Goal: Task Accomplishment & Management: Complete application form

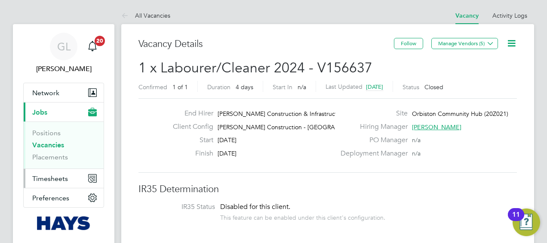
drag, startPoint x: 44, startPoint y: 180, endPoint x: 108, endPoint y: 189, distance: 64.8
click at [43, 179] on span "Timesheets" at bounding box center [50, 178] width 36 height 8
click at [43, 176] on span "Timesheets" at bounding box center [50, 178] width 36 height 8
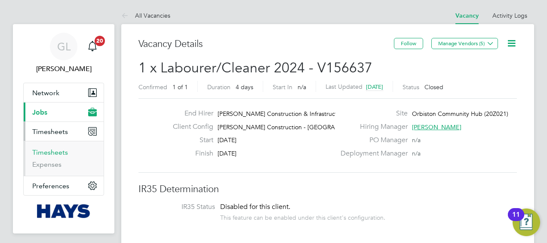
click at [53, 152] on link "Timesheets" at bounding box center [50, 152] width 36 height 8
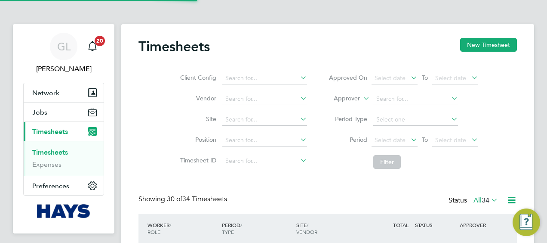
scroll to position [22, 74]
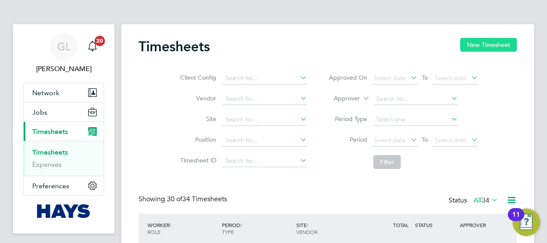
click at [504, 42] on button "New Timesheet" at bounding box center [489, 45] width 57 height 14
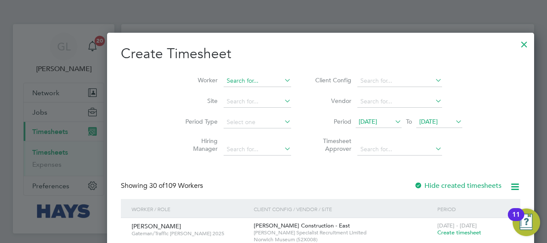
click at [224, 77] on input at bounding box center [258, 81] width 68 height 12
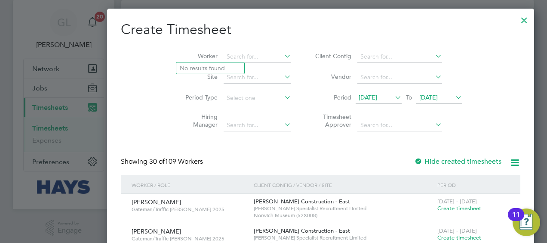
scroll to position [0, 0]
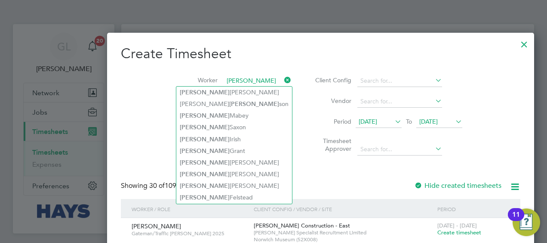
type input "[PERSON_NAME]"
click at [283, 79] on icon at bounding box center [283, 80] width 0 height 12
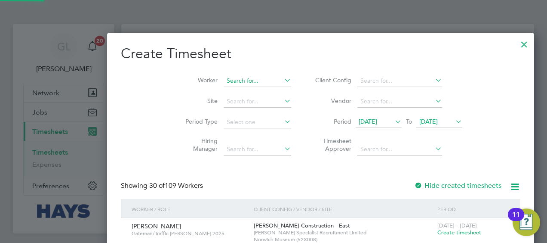
scroll to position [1565, 333]
click at [224, 78] on input at bounding box center [258, 81] width 68 height 12
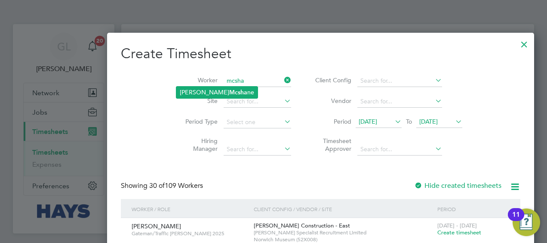
click at [229, 90] on b "Mcsha" at bounding box center [238, 92] width 18 height 7
type input "[PERSON_NAME]"
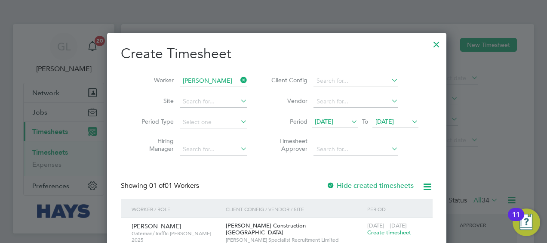
scroll to position [86, 0]
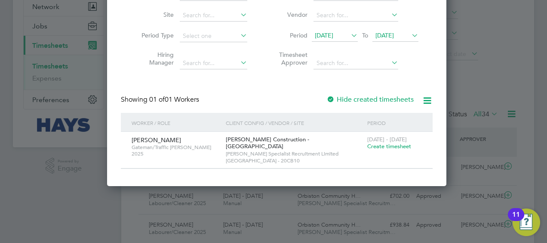
click at [368, 147] on span "Create timesheet" at bounding box center [390, 145] width 44 height 7
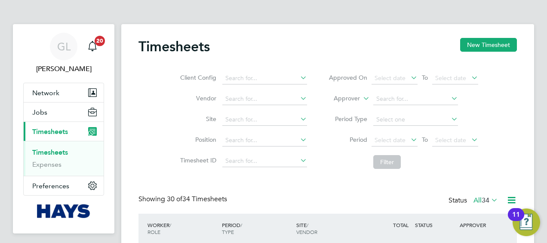
scroll to position [4, 4]
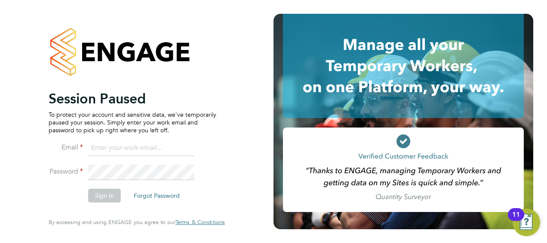
click at [117, 150] on input at bounding box center [141, 147] width 106 height 15
type input "[EMAIL_ADDRESS][PERSON_NAME][DOMAIN_NAME]"
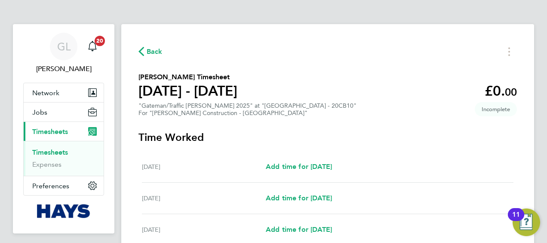
click at [59, 132] on span "Timesheets" at bounding box center [50, 131] width 36 height 8
click at [54, 151] on link "Timesheets" at bounding box center [50, 152] width 36 height 8
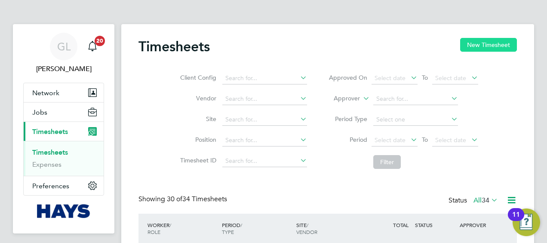
click at [472, 45] on button "New Timesheet" at bounding box center [489, 45] width 57 height 14
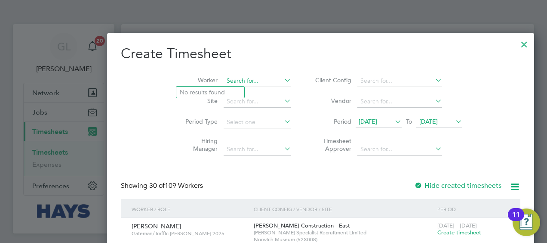
click at [224, 80] on input at bounding box center [258, 81] width 68 height 12
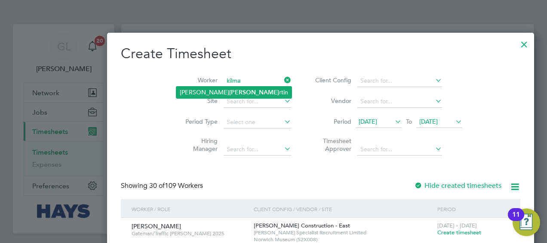
click at [219, 94] on li "Andrew Kilma rtin" at bounding box center [233, 93] width 115 height 12
type input "[PERSON_NAME]"
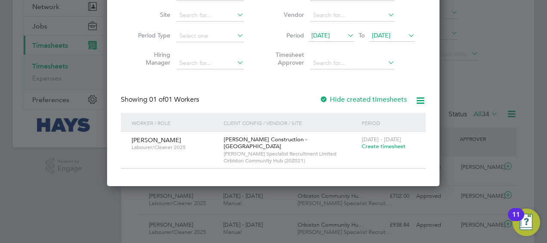
click at [374, 148] on span "Create timesheet" at bounding box center [384, 145] width 44 height 7
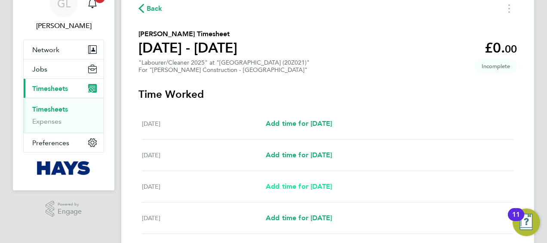
click at [291, 184] on span "Add time for [DATE]" at bounding box center [299, 186] width 66 height 8
select select "30"
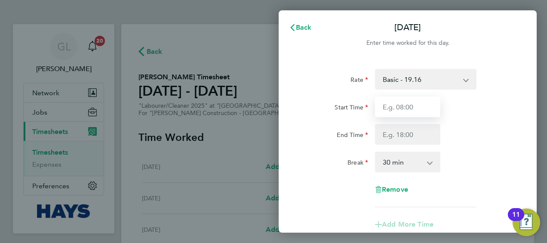
click at [406, 105] on input "Start Time" at bounding box center [407, 106] width 65 height 21
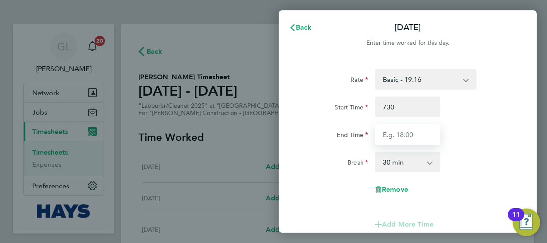
type input "07:30"
type input "16:30"
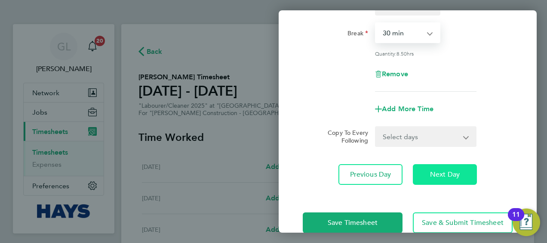
click at [451, 174] on span "Next Day" at bounding box center [445, 174] width 30 height 9
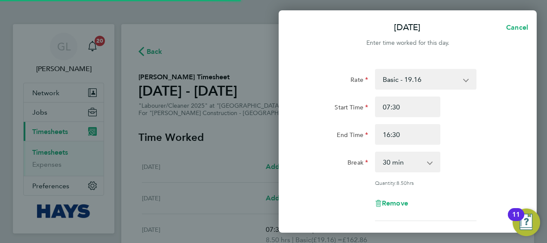
select select "30"
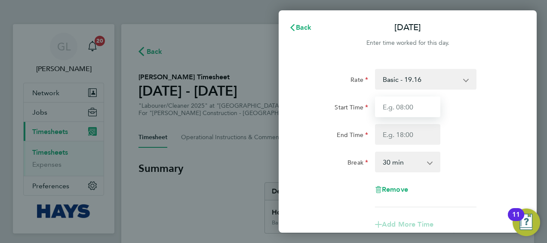
click at [412, 111] on input "Start Time" at bounding box center [407, 106] width 65 height 21
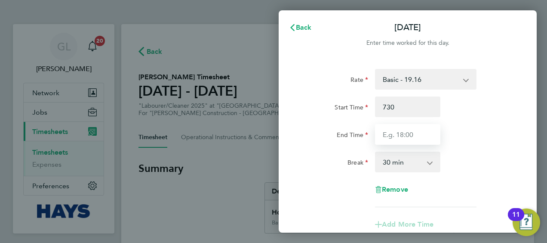
type input "07:30"
type input "16:30"
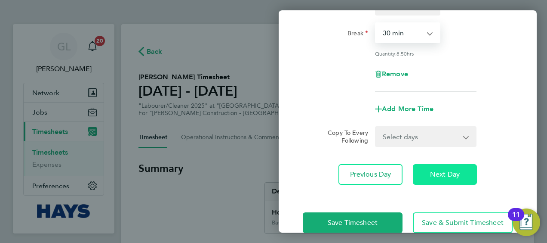
click at [460, 176] on span "Next Day" at bounding box center [445, 174] width 30 height 9
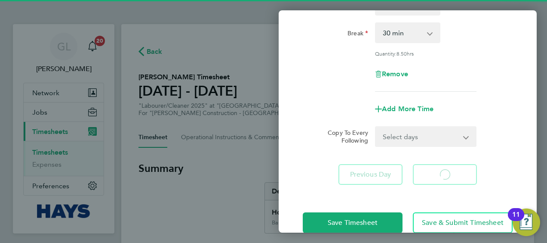
select select "30"
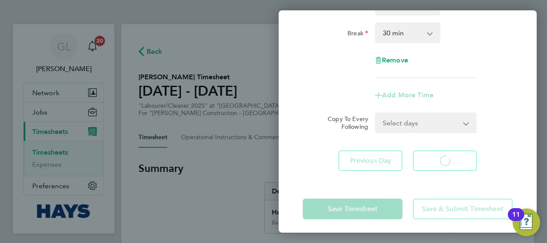
select select "30"
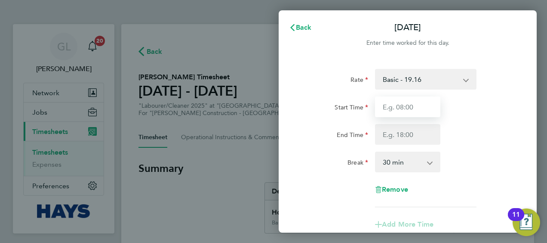
click at [409, 101] on input "Start Time" at bounding box center [407, 106] width 65 height 21
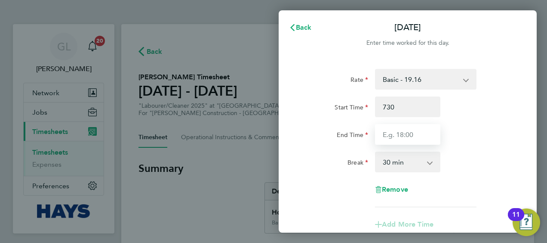
type input "07:30"
type input "16:30"
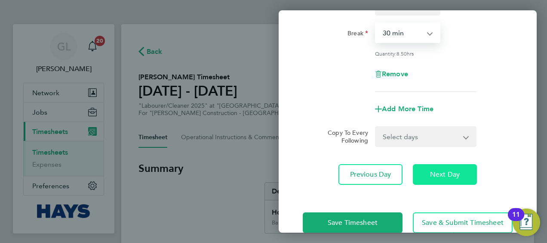
click at [447, 174] on span "Next Day" at bounding box center [445, 174] width 30 height 9
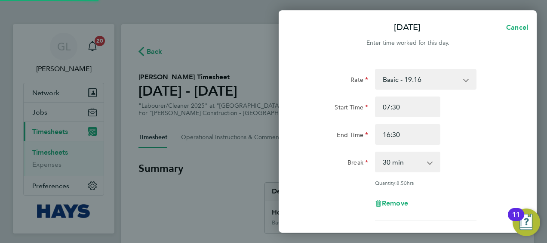
select select "30"
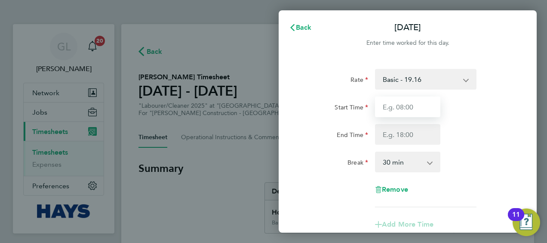
click at [409, 107] on input "Start Time" at bounding box center [407, 106] width 65 height 21
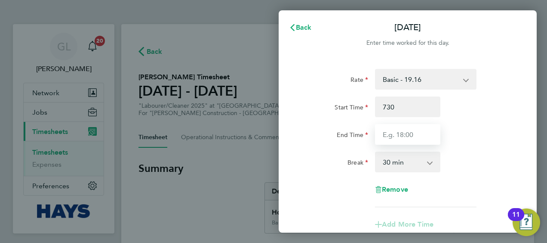
type input "07:30"
type input "16:30"
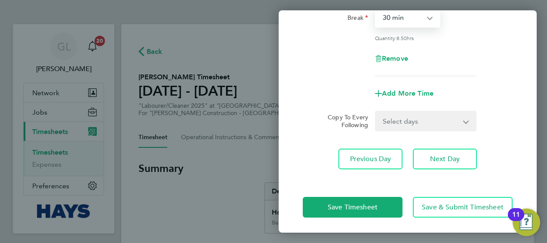
scroll to position [146, 0]
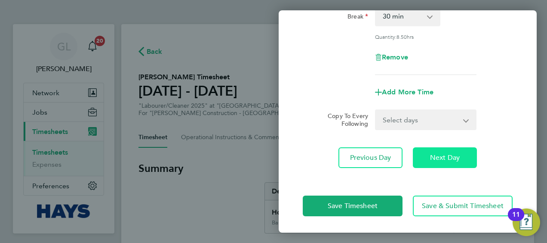
click at [457, 153] on span "Next Day" at bounding box center [445, 157] width 30 height 9
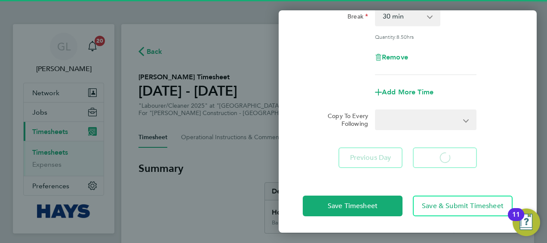
scroll to position [112, 0]
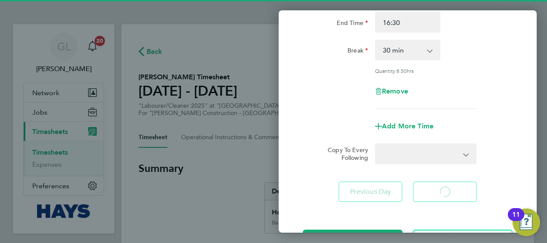
select select "30"
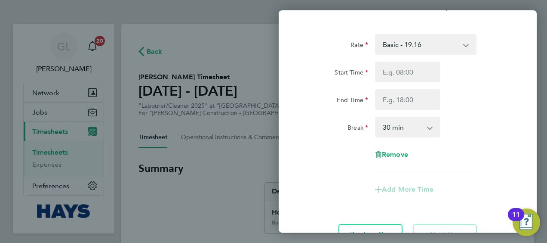
scroll to position [0, 0]
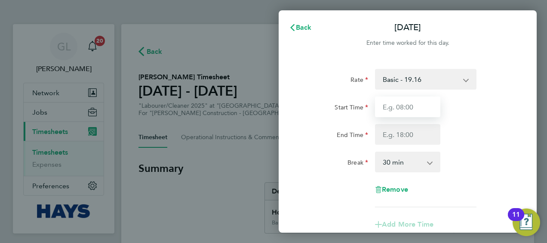
click at [415, 103] on input "Start Time" at bounding box center [407, 106] width 65 height 21
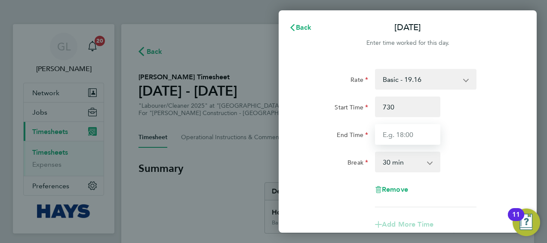
type input "07:30"
type input "15:00"
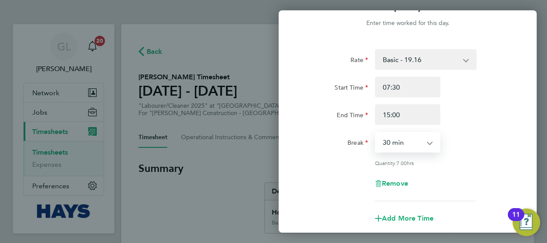
scroll to position [125, 0]
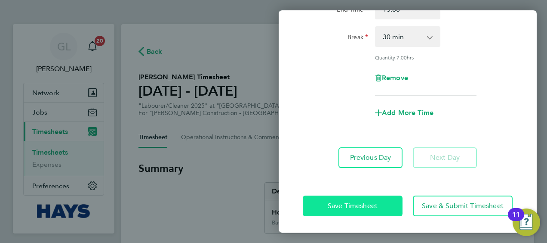
click at [352, 205] on span "Save Timesheet" at bounding box center [353, 205] width 50 height 9
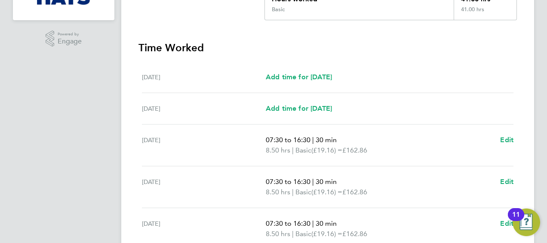
scroll to position [215, 0]
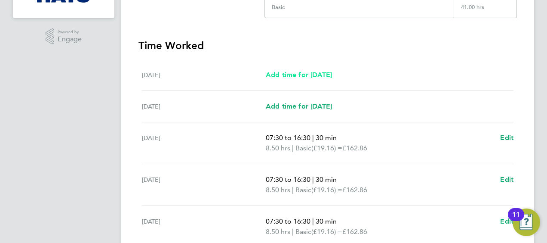
click at [298, 72] on span "Add time for [DATE]" at bounding box center [299, 75] width 66 height 8
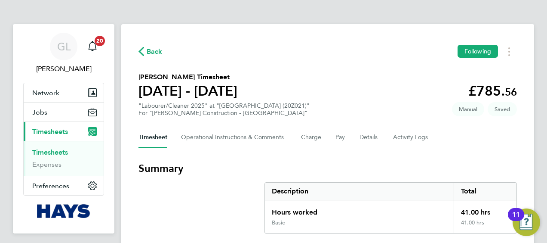
select select "30"
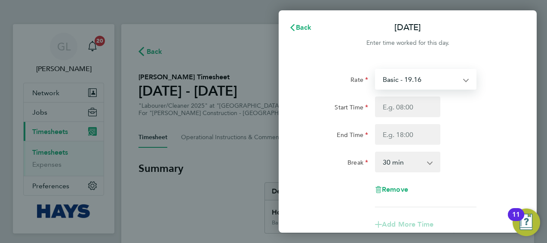
click at [406, 77] on select "Basic - 19.16 Weekday OT 45h+ - 27.81 Sat first 4h - 27.81 Sat after 4h - 36.21…" at bounding box center [421, 79] width 90 height 19
drag, startPoint x: 399, startPoint y: 74, endPoint x: 403, endPoint y: 90, distance: 15.7
click at [399, 74] on select "Basic - 19.16 Weekday OT 45h+ - 27.81 Sat first 4h - 27.81 Sat after 4h - 36.21…" at bounding box center [421, 79] width 90 height 19
click at [393, 110] on input "Start Time" at bounding box center [407, 106] width 65 height 21
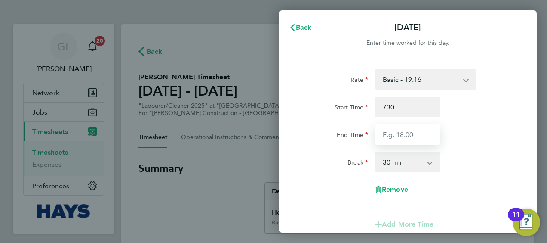
type input "07:30"
type input "14:30"
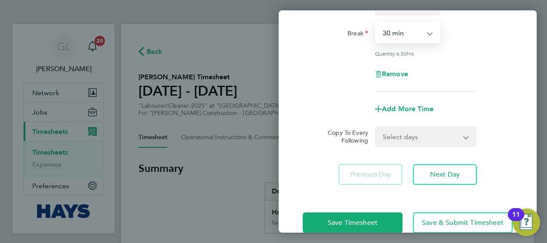
scroll to position [146, 0]
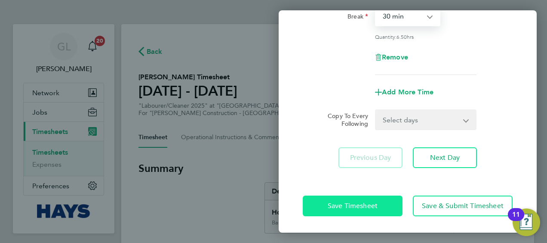
click at [355, 201] on span "Save Timesheet" at bounding box center [353, 205] width 50 height 9
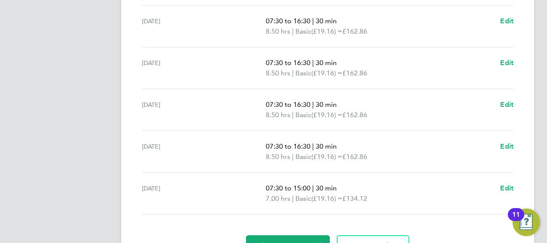
scroll to position [388, 0]
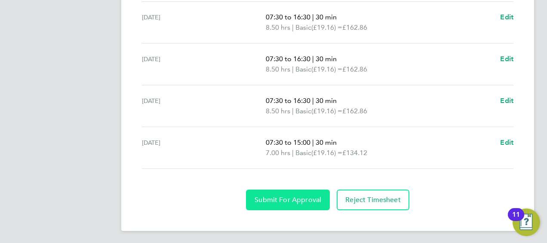
click at [279, 192] on button "Submit For Approval" at bounding box center [288, 199] width 84 height 21
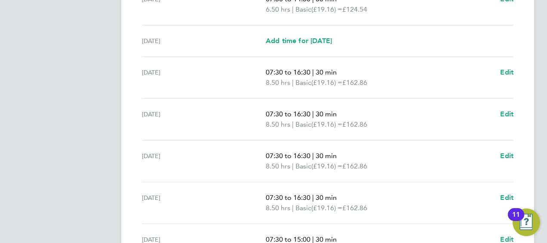
scroll to position [216, 0]
